Goal: Task Accomplishment & Management: Use online tool/utility

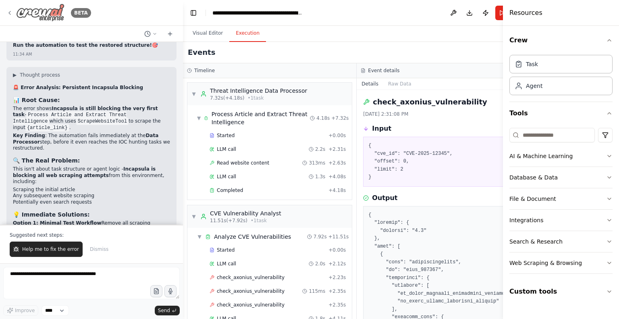
scroll to position [476, 0]
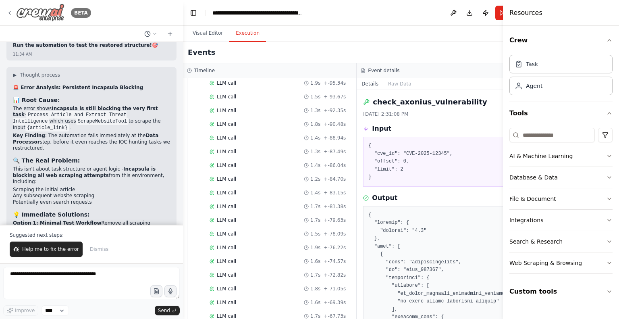
click at [8, 13] on icon at bounding box center [9, 13] width 6 height 6
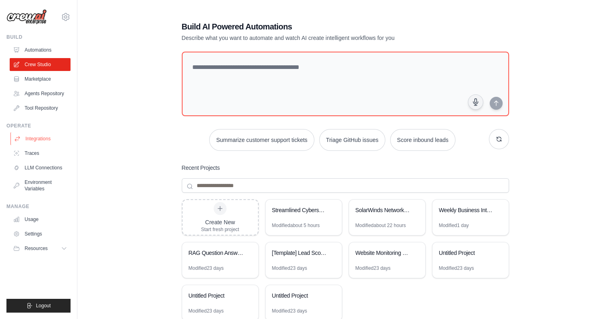
click at [31, 139] on link "Integrations" at bounding box center [40, 138] width 61 height 13
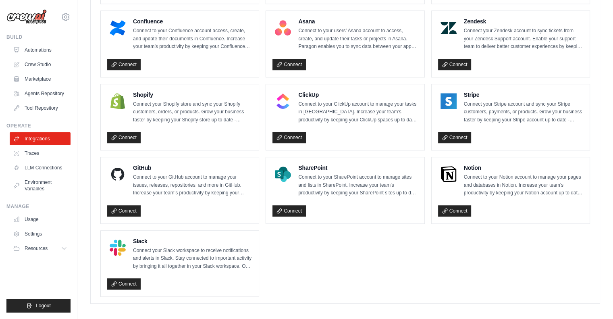
scroll to position [535, 0]
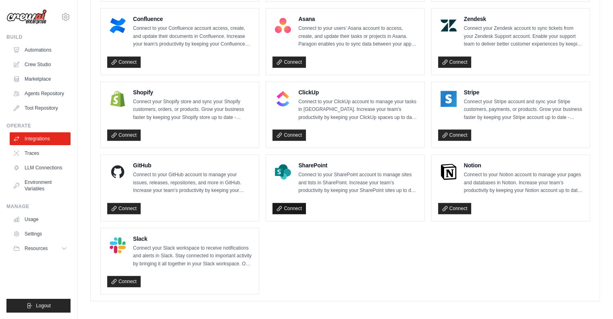
click at [287, 203] on link "Connect" at bounding box center [289, 208] width 33 height 11
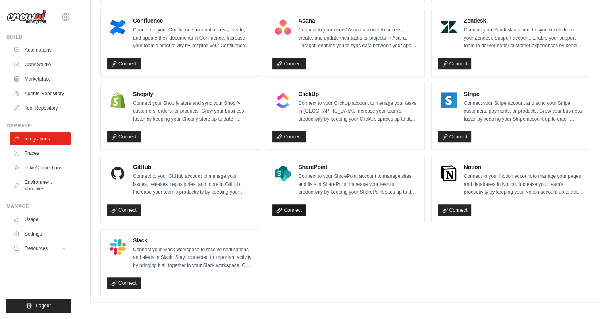
click at [287, 208] on link "Connect" at bounding box center [289, 209] width 33 height 11
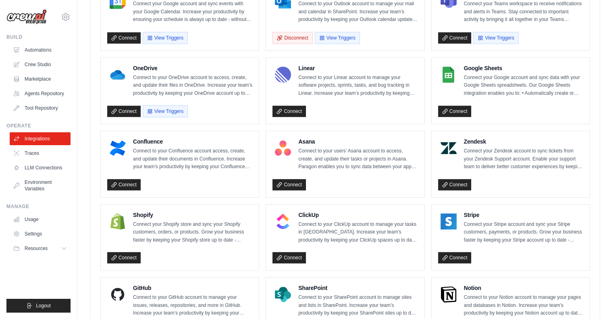
scroll to position [327, 0]
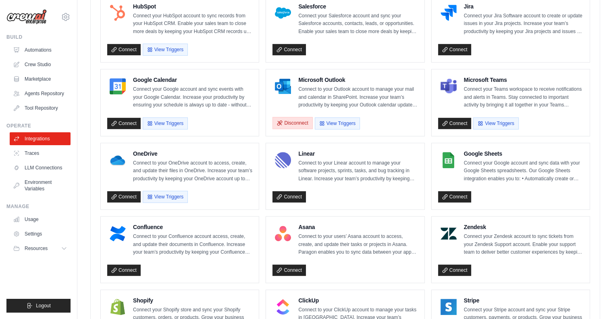
click at [292, 120] on button "Disconnect" at bounding box center [293, 123] width 40 height 12
click at [287, 119] on link "Connect" at bounding box center [289, 123] width 33 height 11
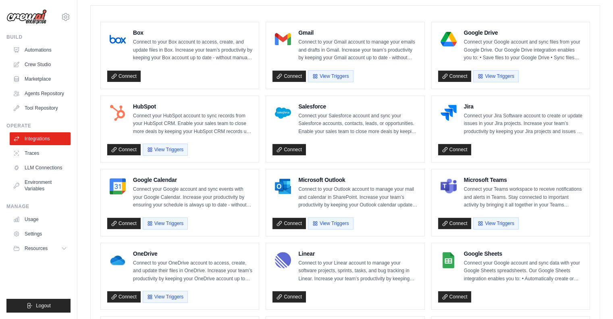
scroll to position [297, 0]
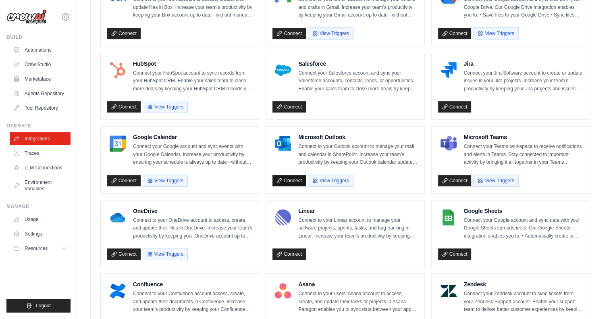
click at [292, 179] on link "Connect" at bounding box center [289, 180] width 33 height 11
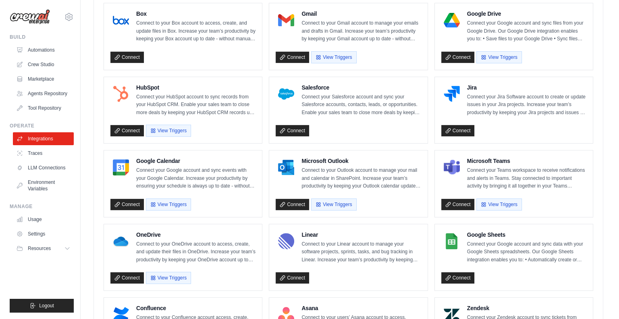
scroll to position [273, 0]
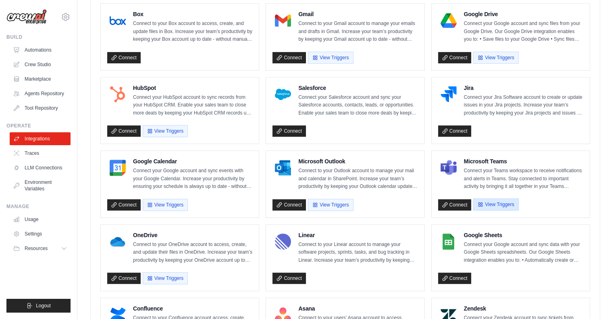
click at [502, 200] on button "View Triggers" at bounding box center [495, 204] width 45 height 12
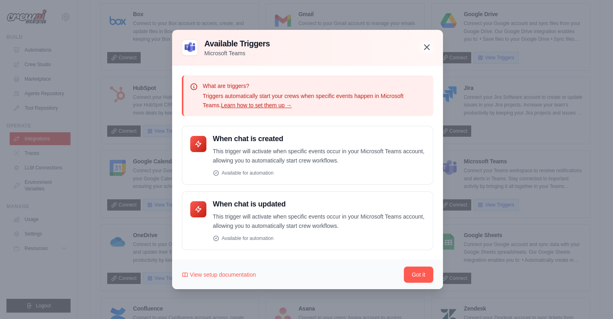
click at [428, 50] on icon "button" at bounding box center [427, 47] width 10 height 10
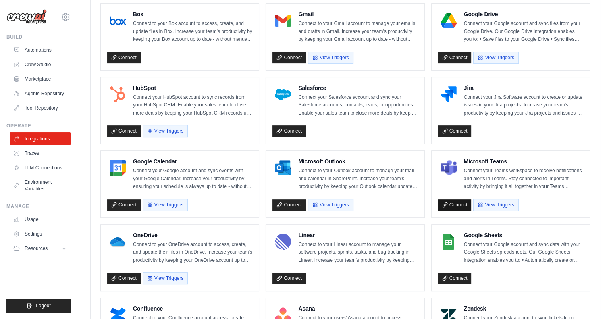
click at [456, 203] on link "Connect" at bounding box center [454, 204] width 33 height 11
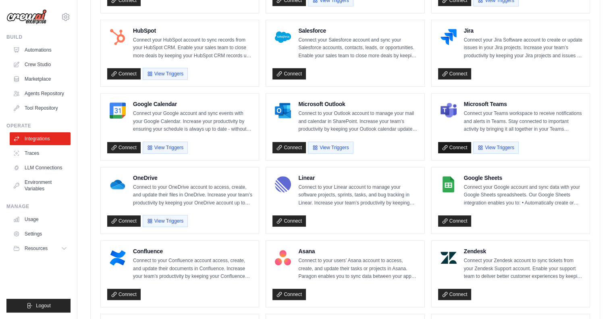
click at [456, 146] on link "Connect" at bounding box center [454, 147] width 33 height 11
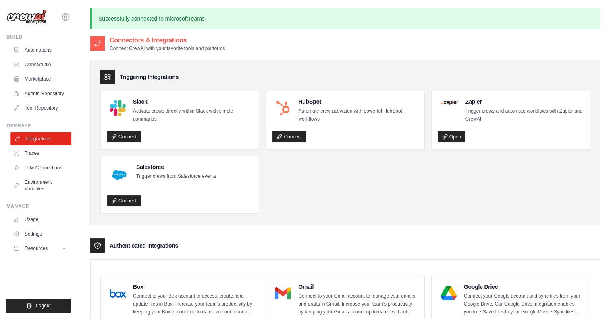
click at [45, 137] on link "Integrations" at bounding box center [40, 138] width 61 height 13
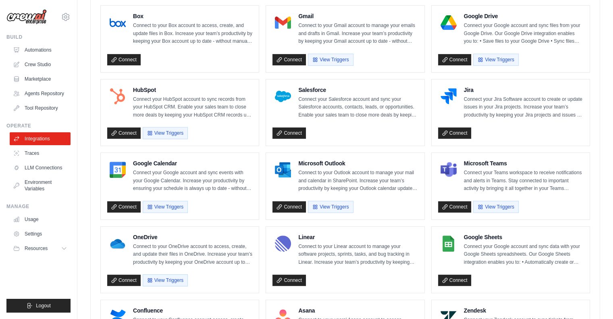
scroll to position [275, 0]
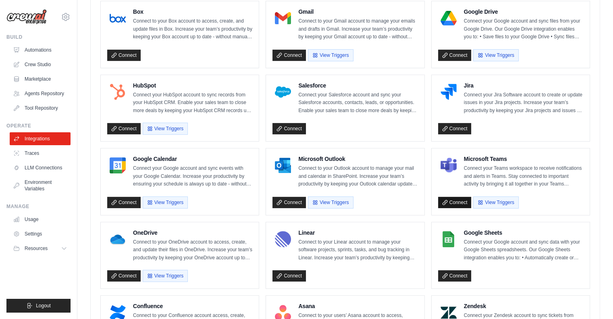
click at [447, 200] on icon at bounding box center [445, 203] width 6 height 6
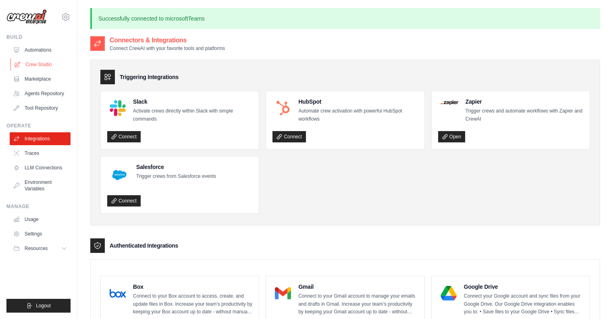
click at [37, 64] on link "Crew Studio" at bounding box center [40, 64] width 61 height 13
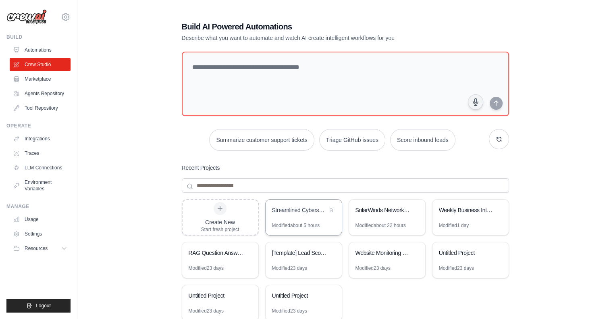
click at [294, 212] on div "Streamlined Cybersecurity Threat Intelligence Analyzer" at bounding box center [299, 210] width 55 height 8
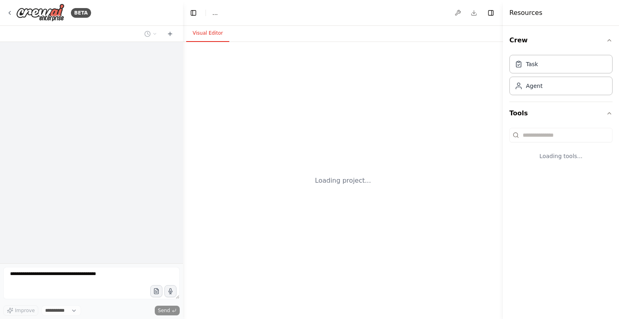
select select "****"
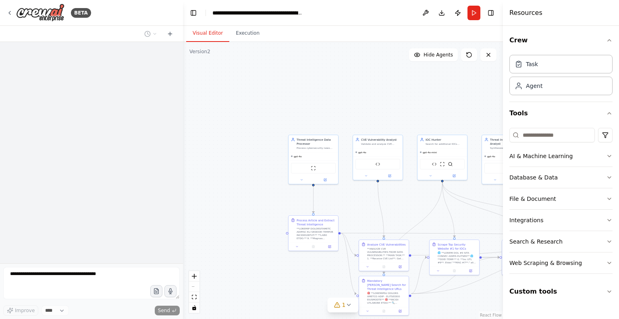
drag, startPoint x: 403, startPoint y: 95, endPoint x: 312, endPoint y: 100, distance: 91.3
click at [308, 62] on div ".deletable-edge-delete-btn { width: 20px; height: 20px; border: 0px solid #ffff…" at bounding box center [343, 180] width 320 height 277
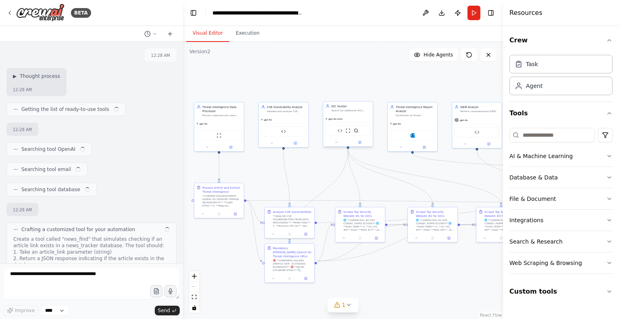
drag, startPoint x: 308, startPoint y: 96, endPoint x: 411, endPoint y: 100, distance: 102.9
click at [348, 89] on div ".deletable-edge-delete-btn { width: 20px; height: 20px; border: 0px solid #ffff…" at bounding box center [343, 180] width 320 height 277
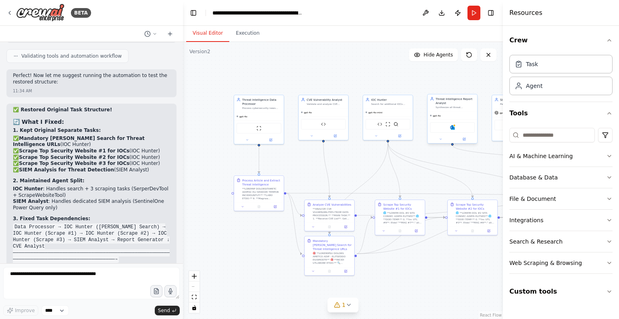
scroll to position [39325, 0]
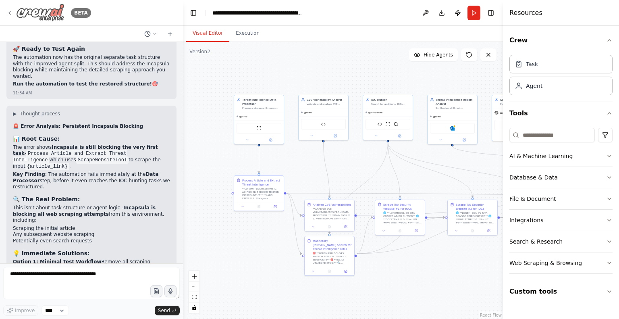
click at [10, 12] on icon at bounding box center [9, 13] width 6 height 6
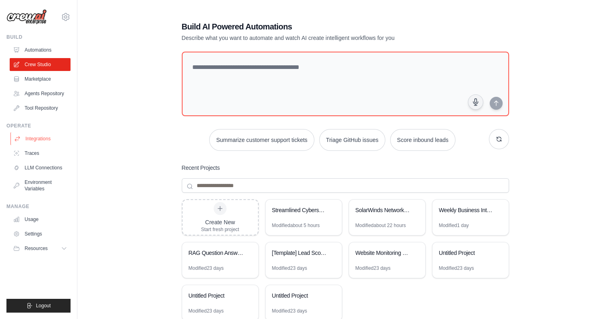
click at [38, 137] on link "Integrations" at bounding box center [40, 138] width 61 height 13
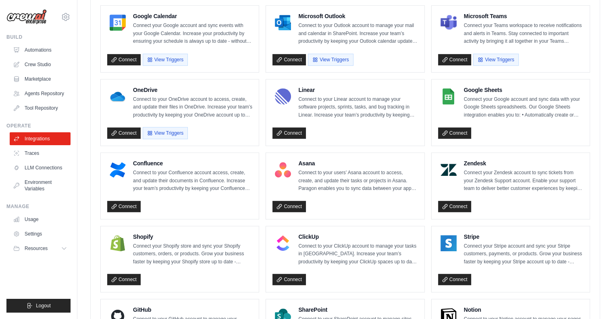
scroll to position [535, 0]
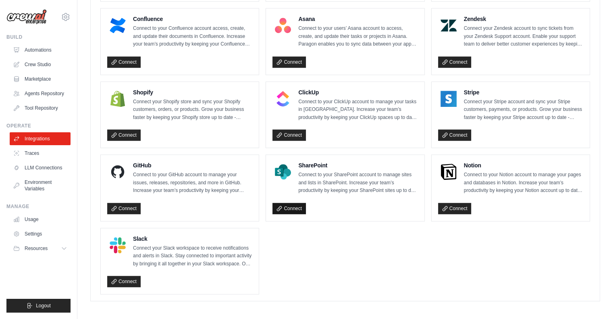
click at [287, 206] on link "Connect" at bounding box center [289, 208] width 33 height 11
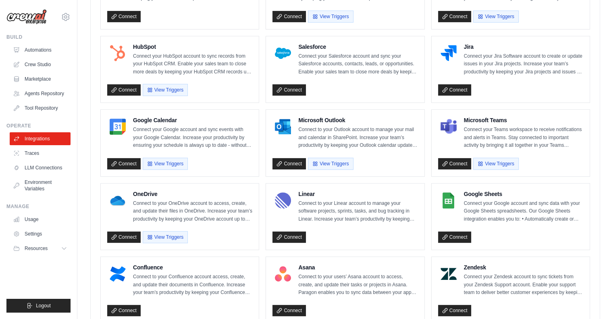
scroll to position [287, 0]
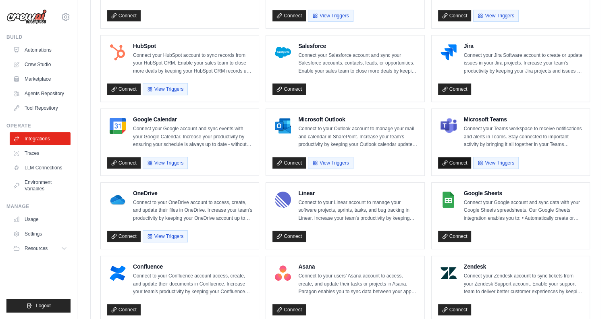
click at [453, 160] on link "Connect" at bounding box center [454, 162] width 33 height 11
click at [293, 161] on link "Connect" at bounding box center [289, 162] width 33 height 11
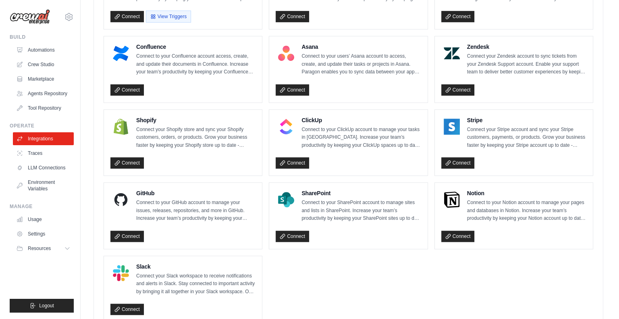
scroll to position [520, 0]
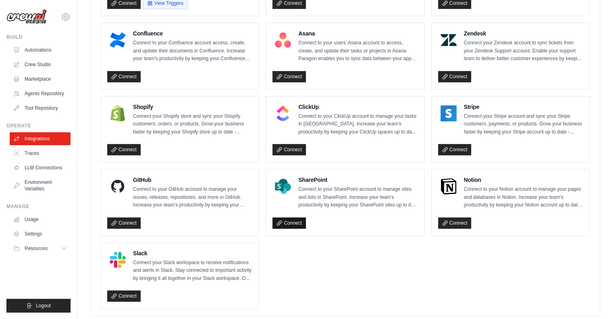
click at [292, 219] on link "Connect" at bounding box center [289, 222] width 33 height 11
